Goal: Task Accomplishment & Management: Manage account settings

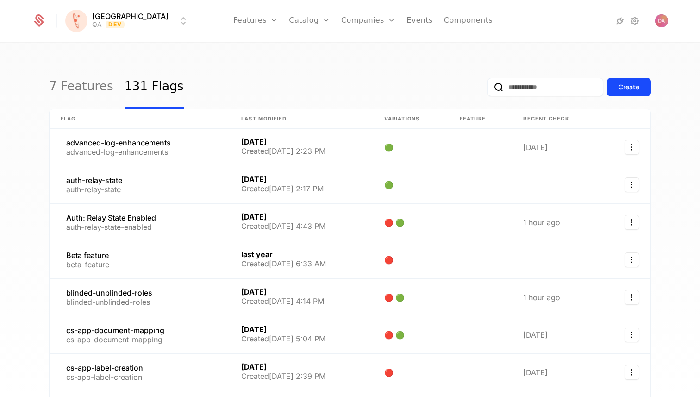
click at [627, 92] on button "Create" at bounding box center [629, 87] width 44 height 19
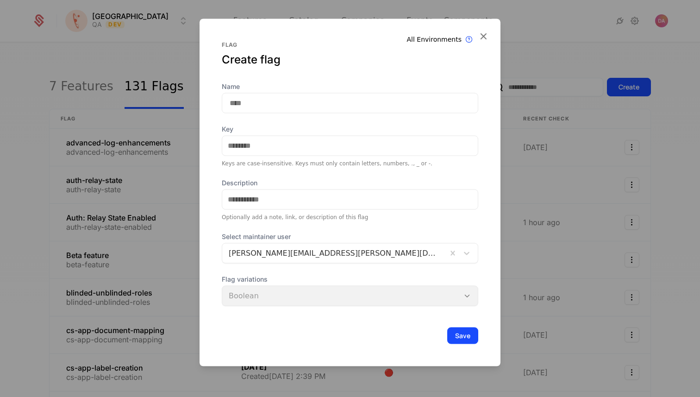
click at [174, 133] on div at bounding box center [350, 198] width 700 height 397
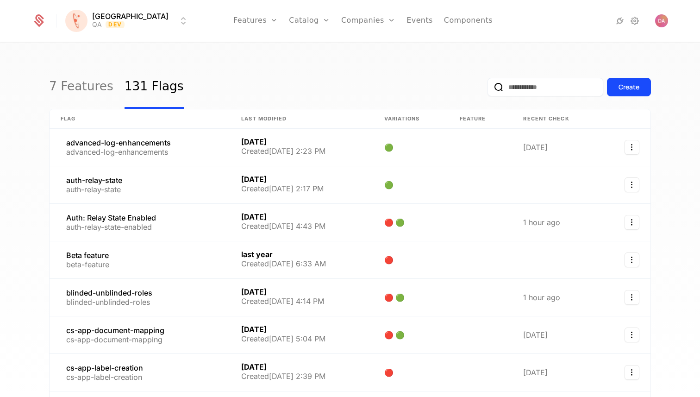
click at [509, 92] on input "email" at bounding box center [545, 87] width 116 height 19
type input "*"
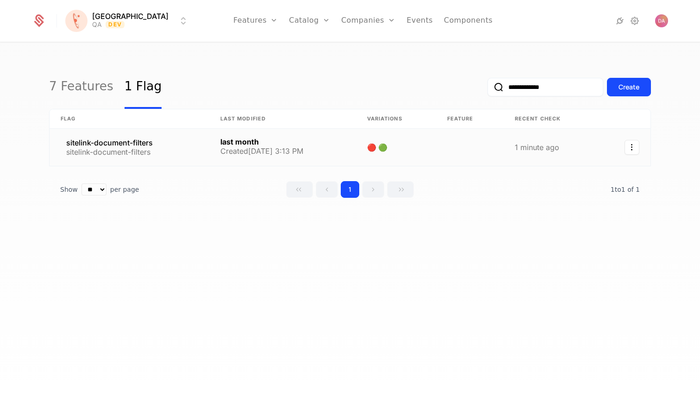
type input "**********"
click at [203, 149] on link at bounding box center [130, 147] width 160 height 37
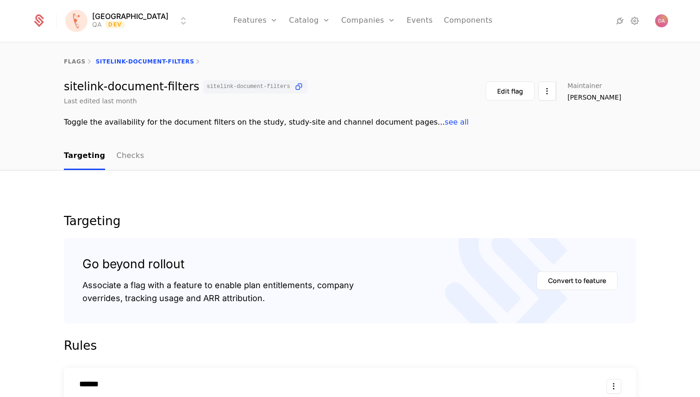
click at [521, 94] on div "Edit flag" at bounding box center [510, 91] width 26 height 9
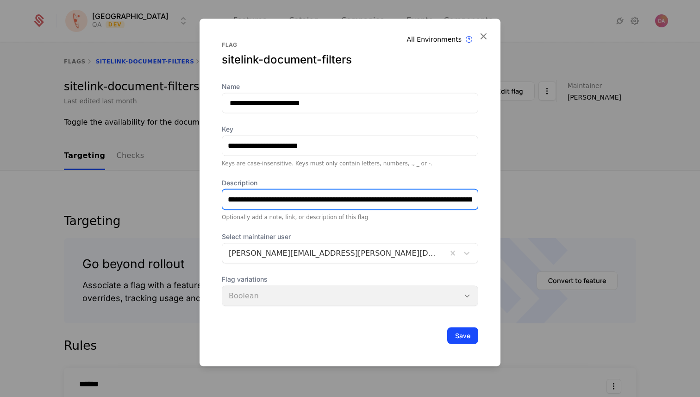
click at [423, 198] on input "**********" at bounding box center [350, 198] width 256 height 19
click at [484, 37] on icon at bounding box center [483, 36] width 12 height 12
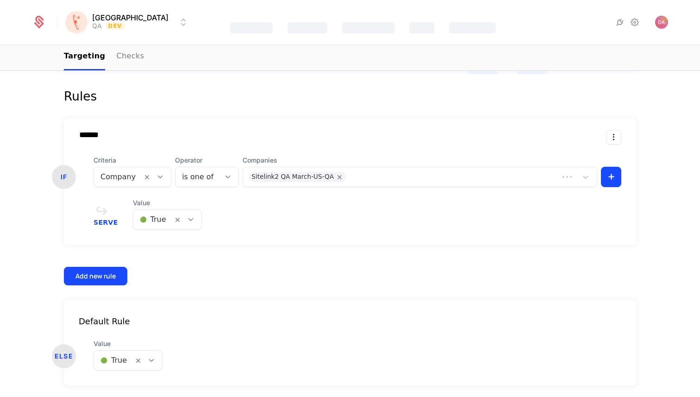
scroll to position [281, 0]
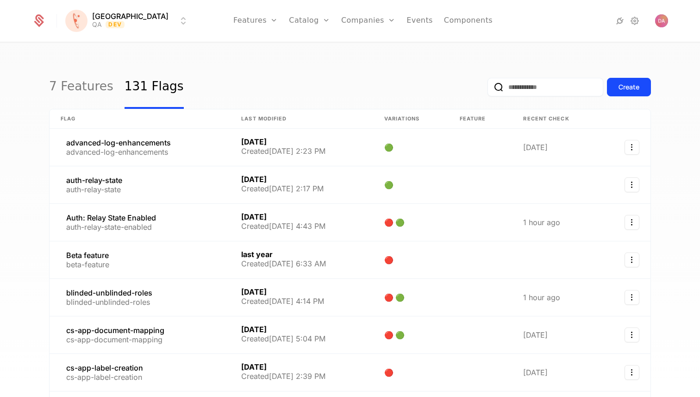
click at [620, 87] on div "Create" at bounding box center [628, 86] width 21 height 9
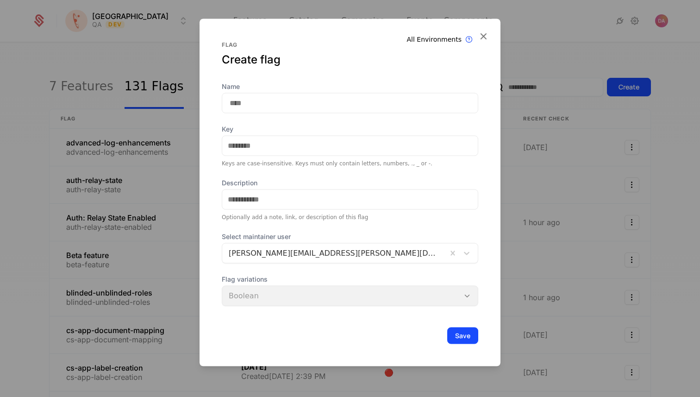
click at [337, 105] on input "Name" at bounding box center [350, 103] width 256 height 20
paste input "**********"
type input "**********"
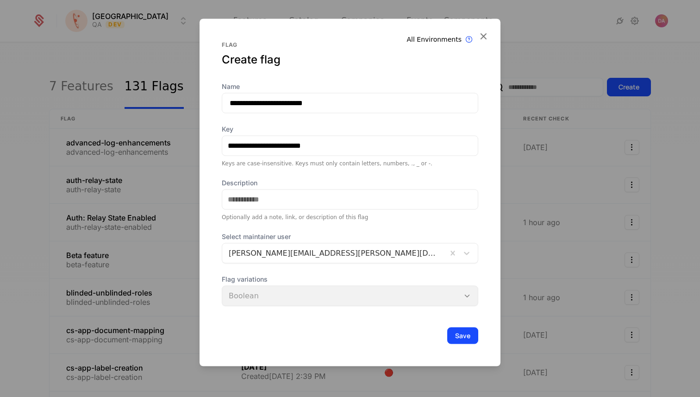
click at [301, 168] on div "**********" at bounding box center [350, 214] width 256 height 267
click at [286, 202] on input "Description" at bounding box center [350, 198] width 256 height 19
click at [314, 197] on input "Description" at bounding box center [350, 198] width 256 height 19
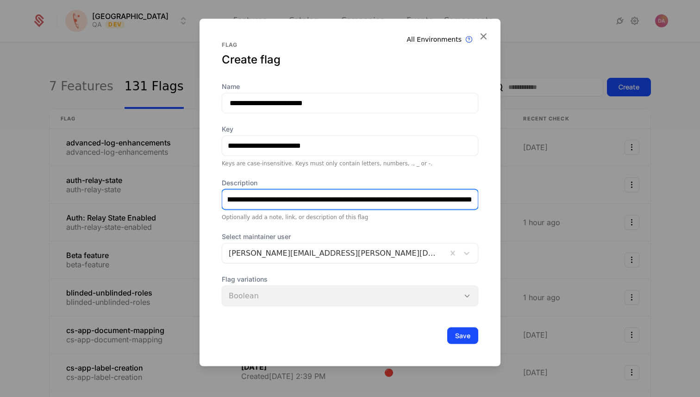
scroll to position [0, 74]
type input "**********"
click at [460, 332] on button "Save" at bounding box center [462, 335] width 31 height 17
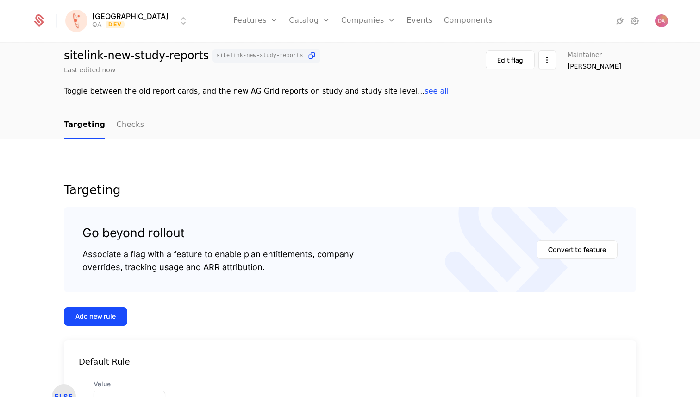
scroll to position [20, 0]
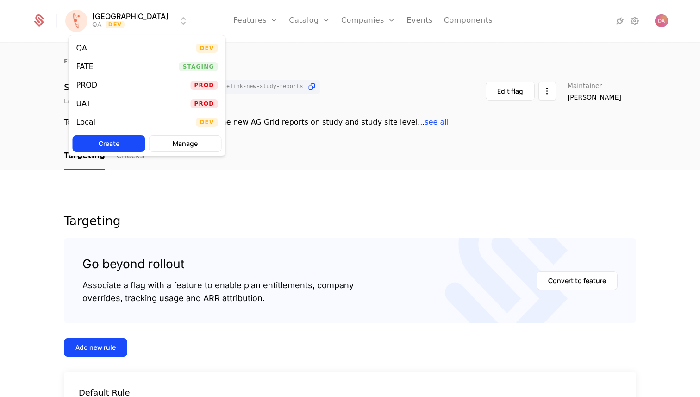
click at [110, 25] on html "Florence QA Dev Features Features Flags Catalog Plans Add Ons Credits Configura…" at bounding box center [350, 198] width 700 height 397
click at [129, 50] on div "QA Dev" at bounding box center [147, 48] width 156 height 19
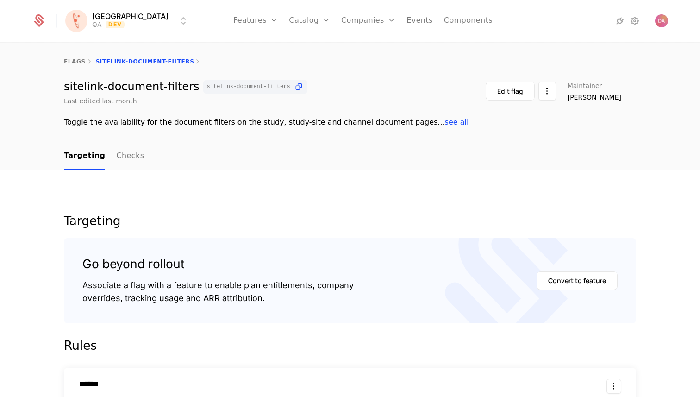
click at [112, 16] on html "[PERSON_NAME] QA Dev Features Features Flags Catalog Plans Add Ons Credits Conf…" at bounding box center [350, 198] width 700 height 397
click at [42, 24] on html "[PERSON_NAME] QA Dev Features Features Flags Catalog Plans Add Ons Credits Conf…" at bounding box center [350, 198] width 700 height 397
click at [42, 21] on icon at bounding box center [39, 22] width 10 height 10
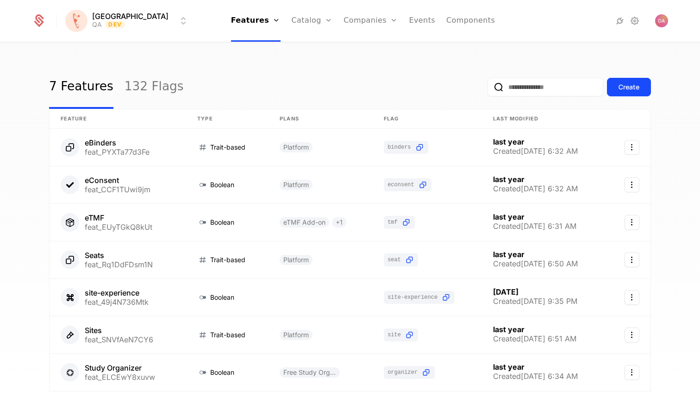
click at [512, 88] on input "email" at bounding box center [545, 87] width 116 height 19
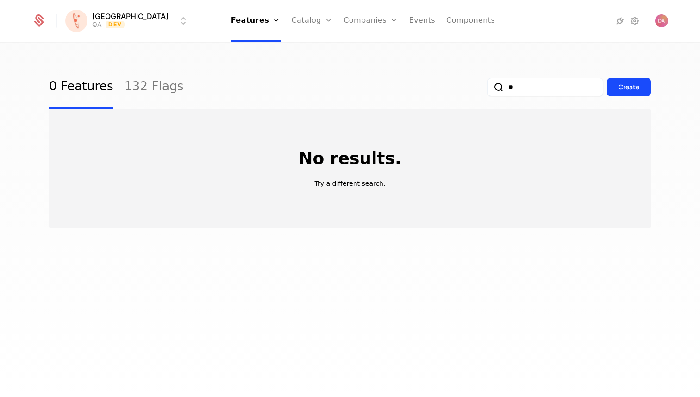
type input "*"
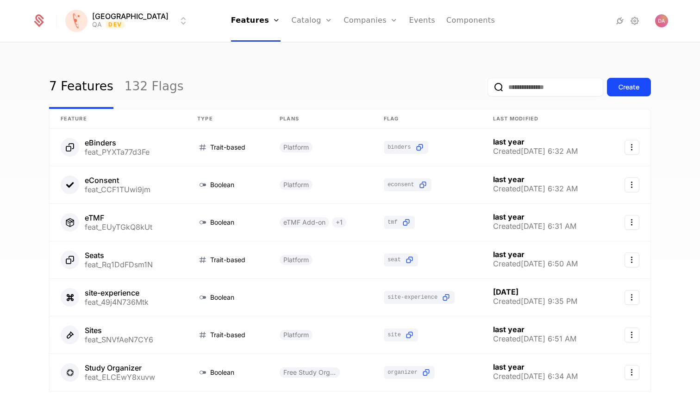
click at [162, 98] on link "132 Flags" at bounding box center [154, 87] width 59 height 44
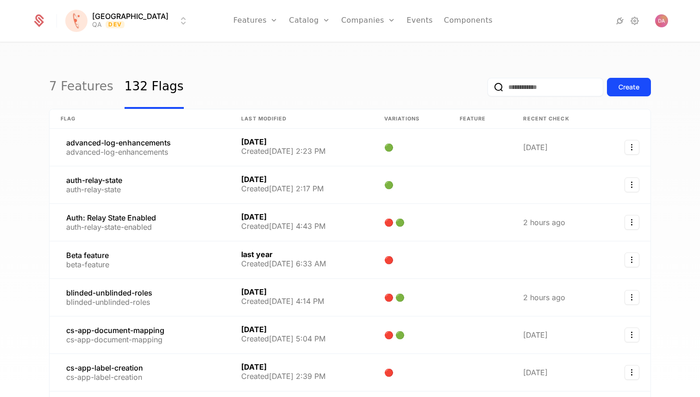
click at [519, 89] on input "email" at bounding box center [545, 87] width 116 height 19
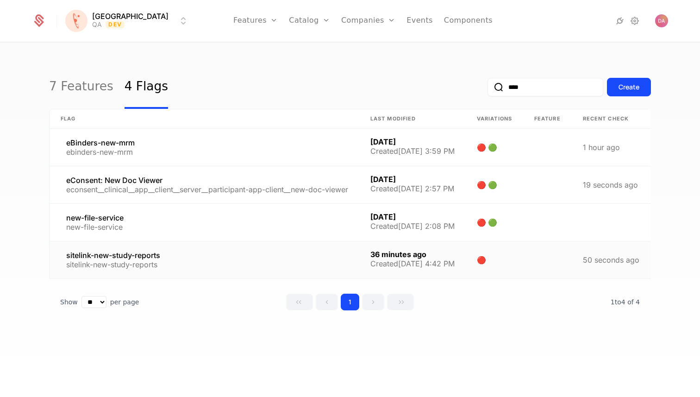
type input "****"
click at [193, 258] on link at bounding box center [205, 259] width 310 height 37
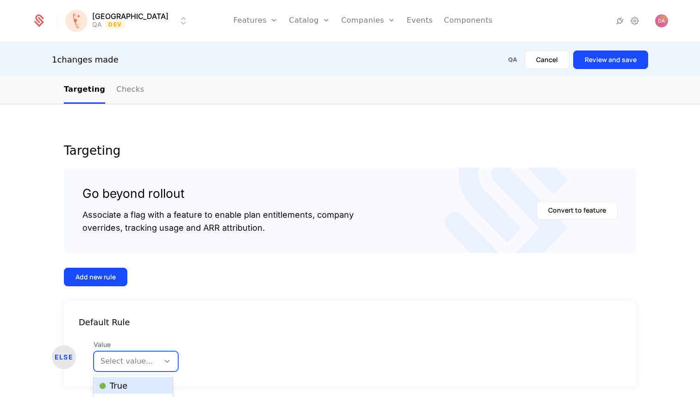
scroll to position [15, 0]
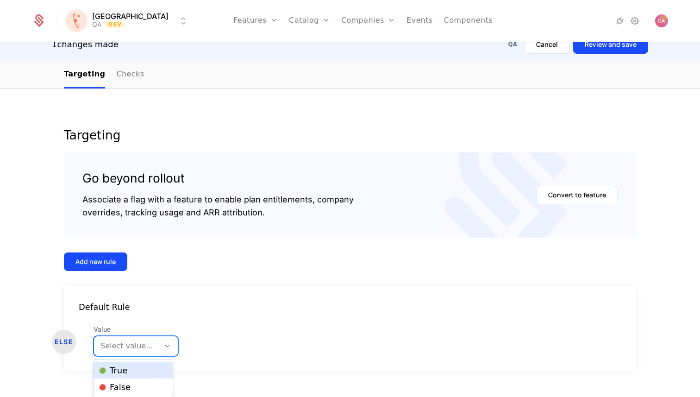
click at [132, 355] on div "Select value..." at bounding box center [136, 346] width 85 height 20
click at [131, 368] on div "🟢 True" at bounding box center [133, 369] width 68 height 9
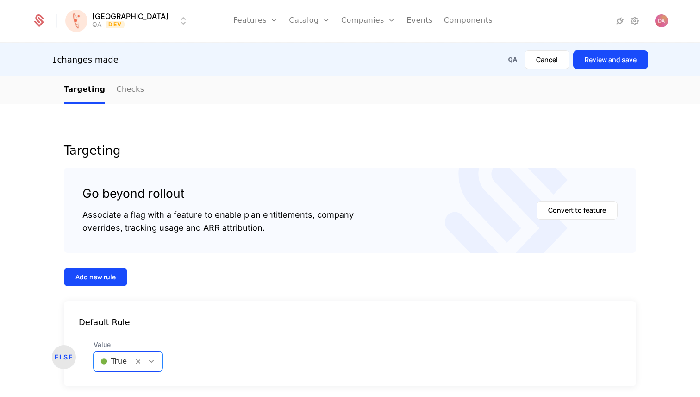
click at [185, 316] on div "Default Rule" at bounding box center [350, 322] width 572 height 13
click at [596, 62] on button "Review and save" at bounding box center [610, 59] width 75 height 19
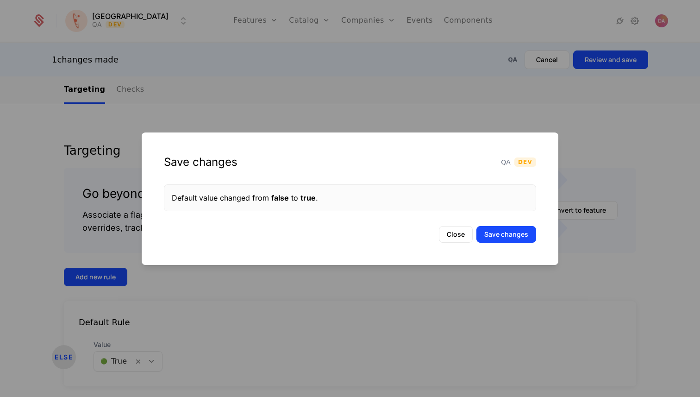
click at [490, 233] on button "Save changes" at bounding box center [506, 234] width 60 height 17
